Goal: Information Seeking & Learning: Learn about a topic

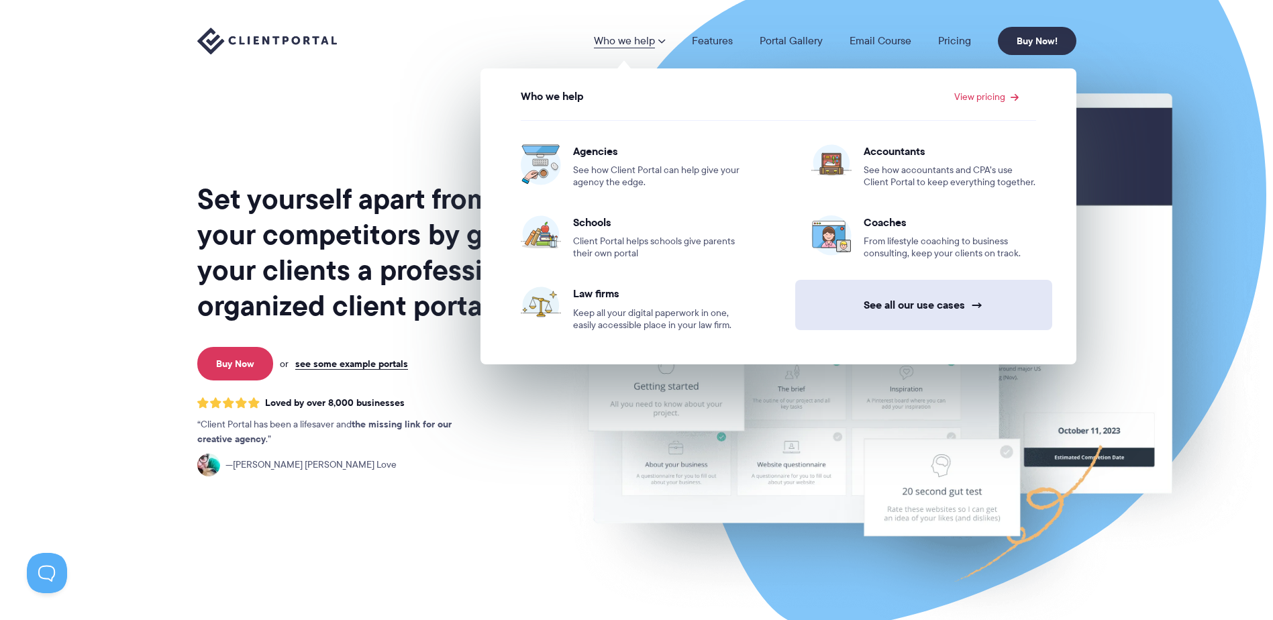
click at [951, 293] on link "See all our use cases →" at bounding box center [923, 305] width 257 height 50
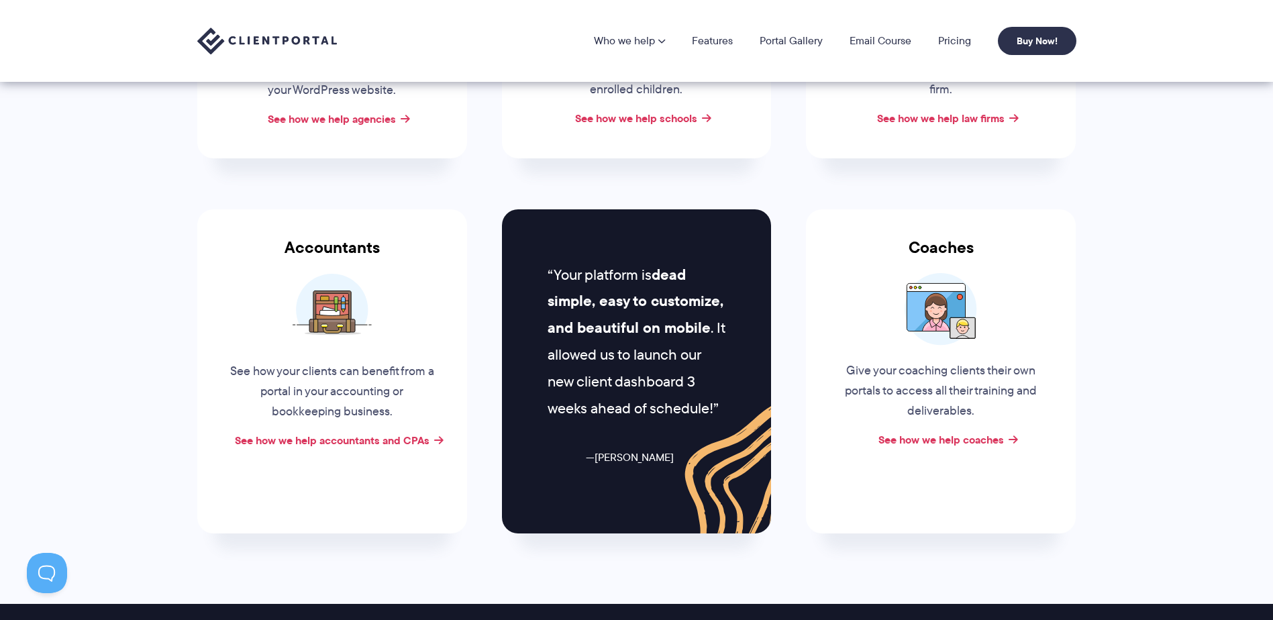
scroll to position [403, 0]
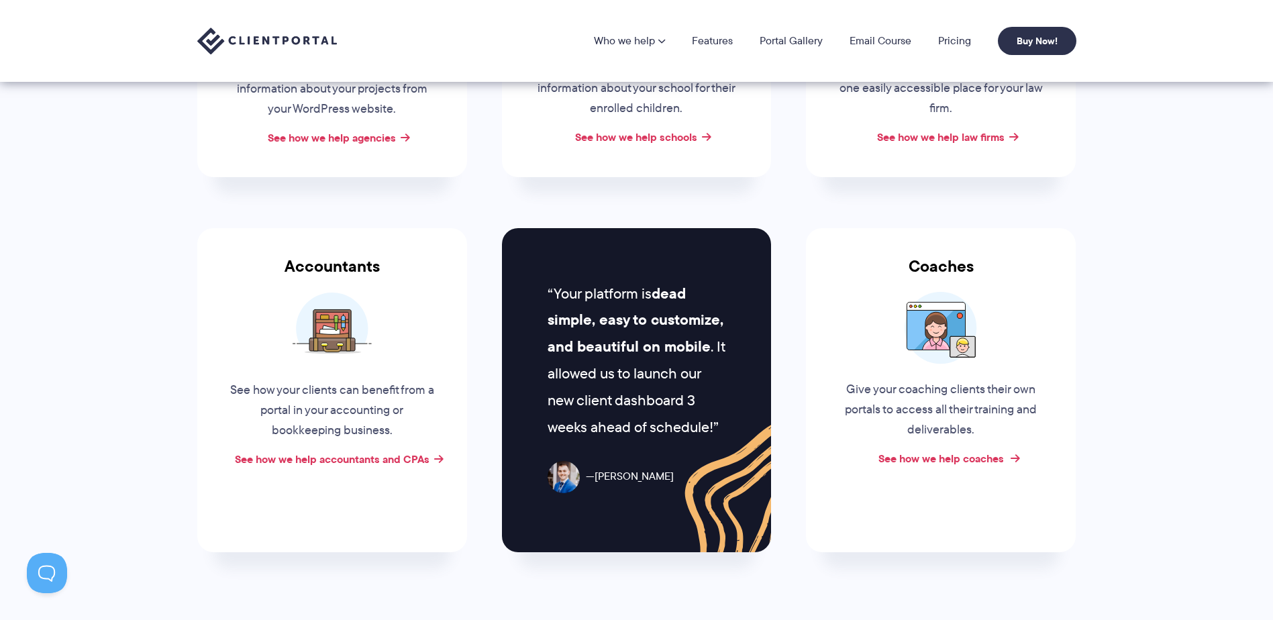
click at [960, 456] on link "See how we help coaches" at bounding box center [940, 458] width 125 height 16
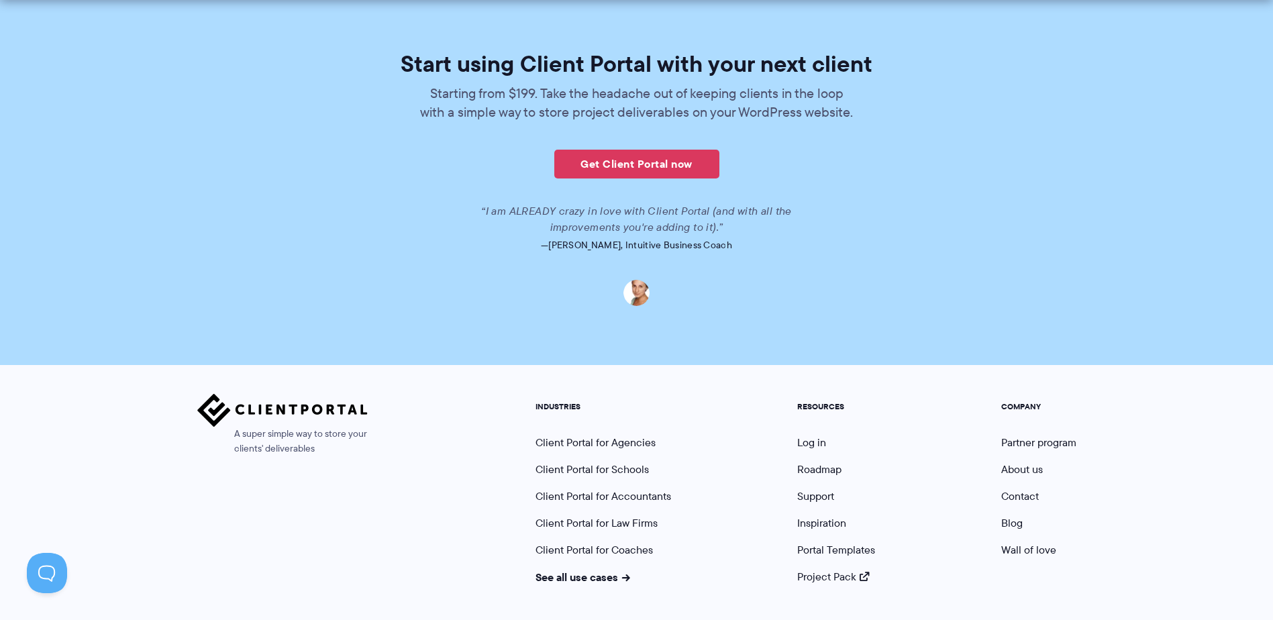
scroll to position [3196, 0]
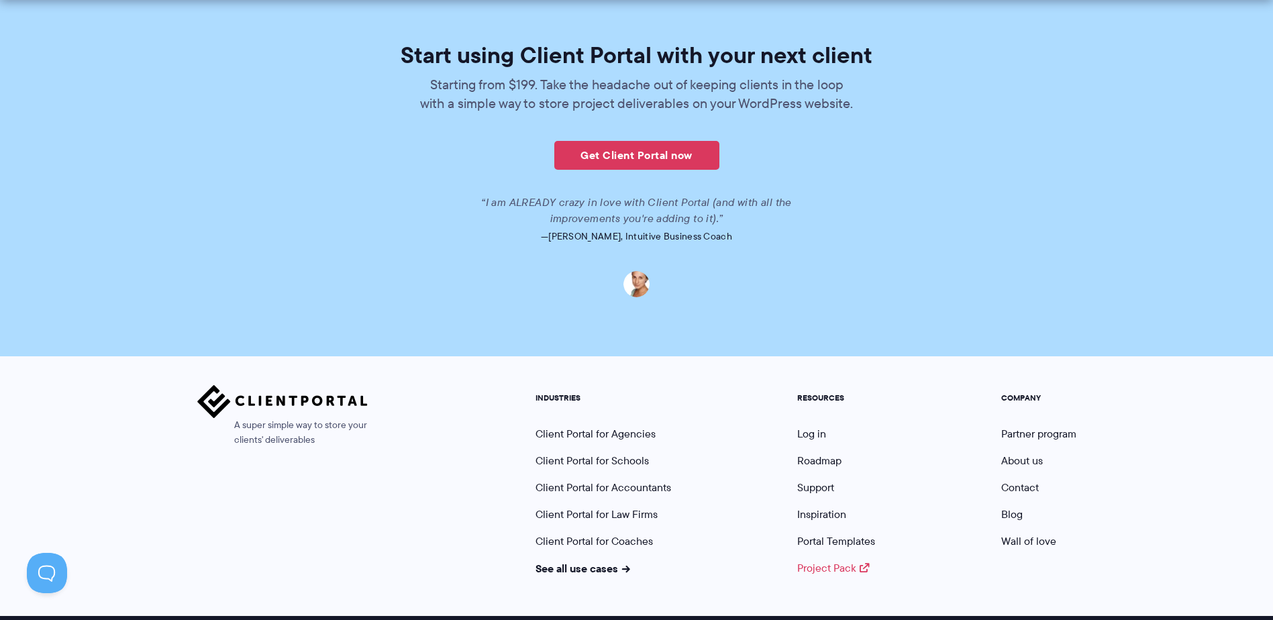
click at [820, 560] on link "Project Pack" at bounding box center [833, 567] width 72 height 15
click at [842, 533] on link "Portal Templates" at bounding box center [836, 540] width 78 height 15
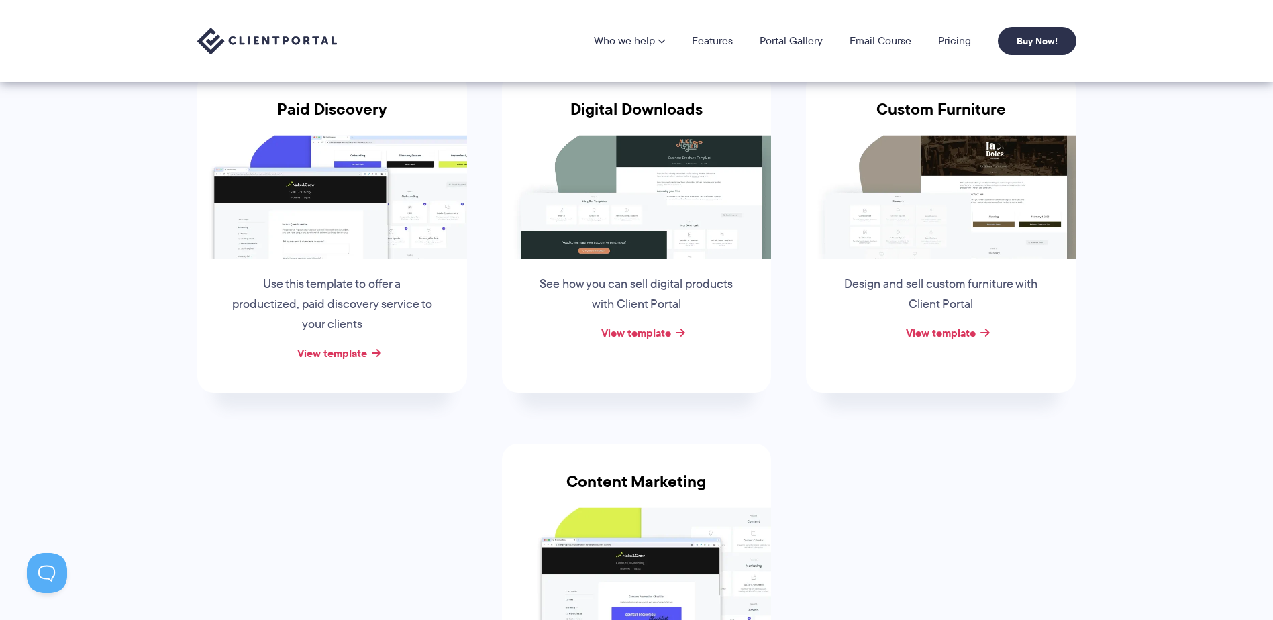
scroll to position [201, 0]
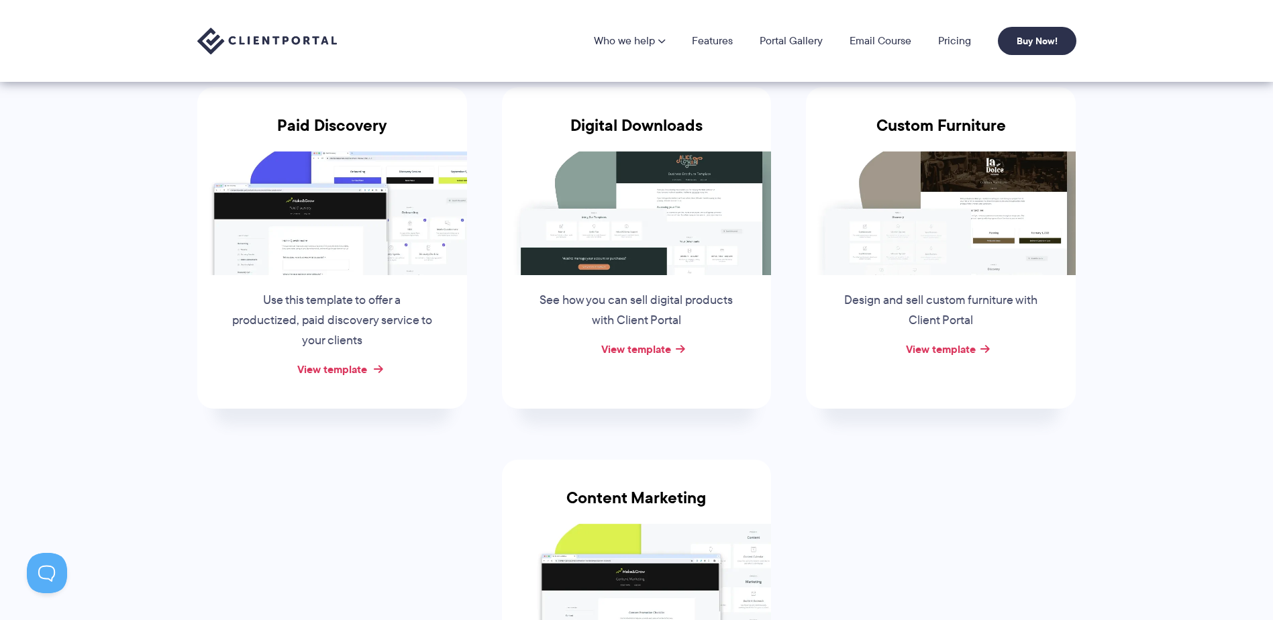
click at [358, 374] on link "View template" at bounding box center [332, 369] width 70 height 16
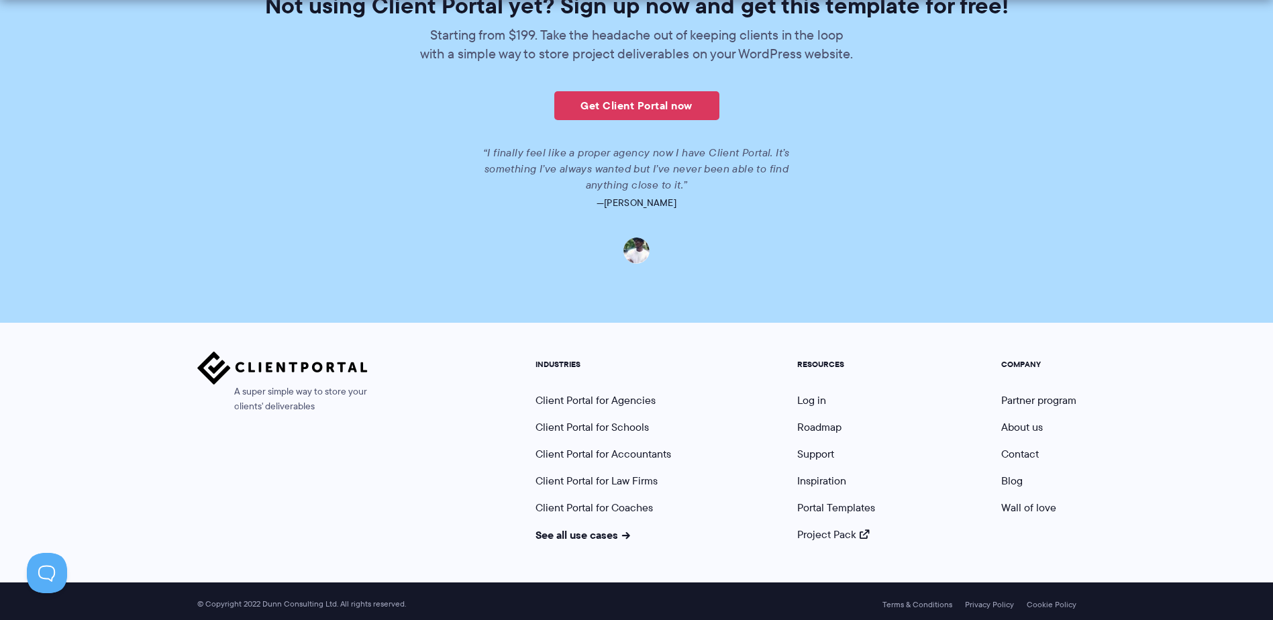
scroll to position [2127, 0]
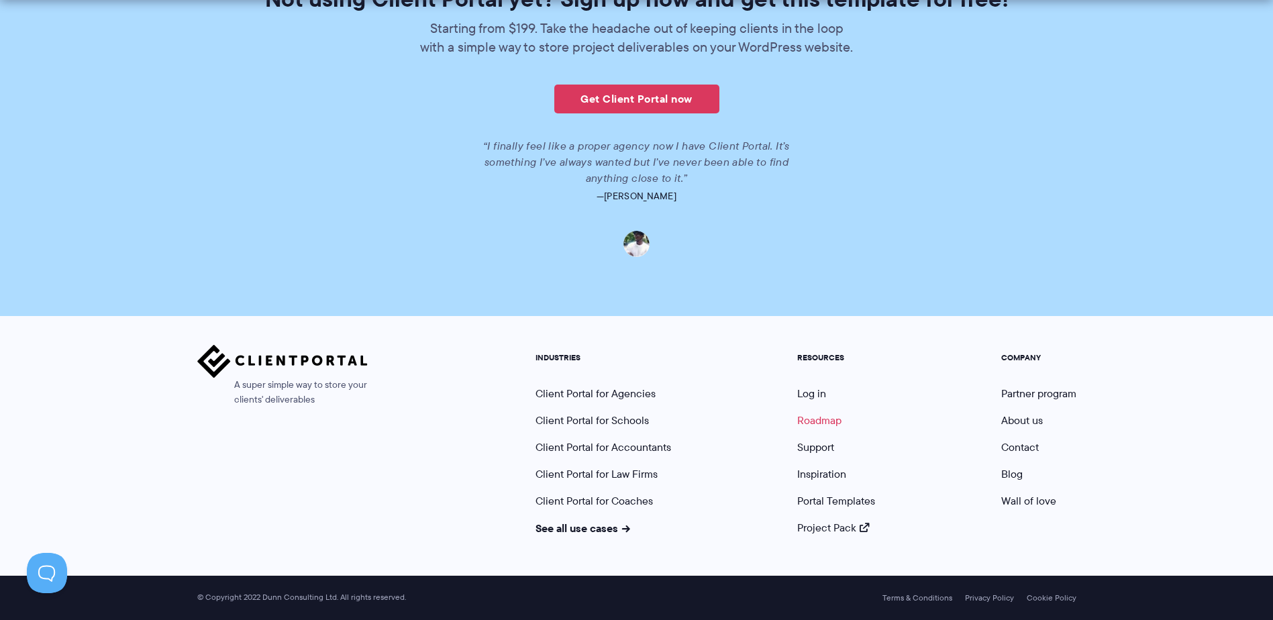
click at [812, 413] on link "Roadmap" at bounding box center [819, 420] width 44 height 15
